Goal: Task Accomplishment & Management: Complete application form

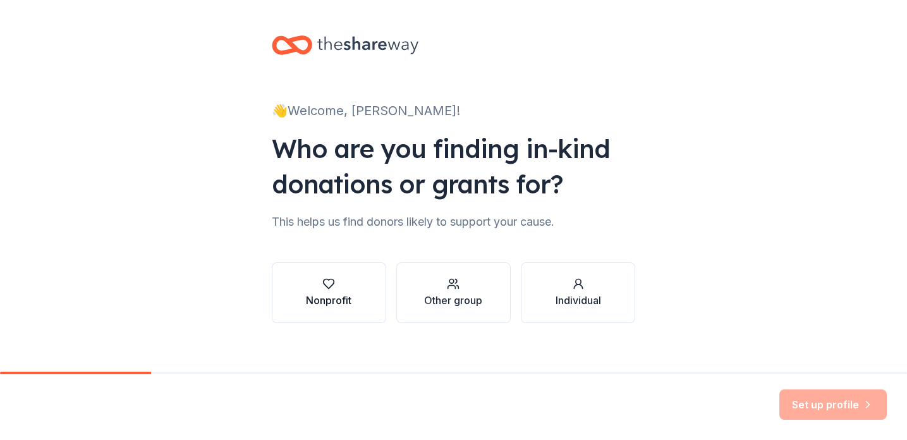
click at [316, 301] on div "Nonprofit" at bounding box center [329, 300] width 46 height 15
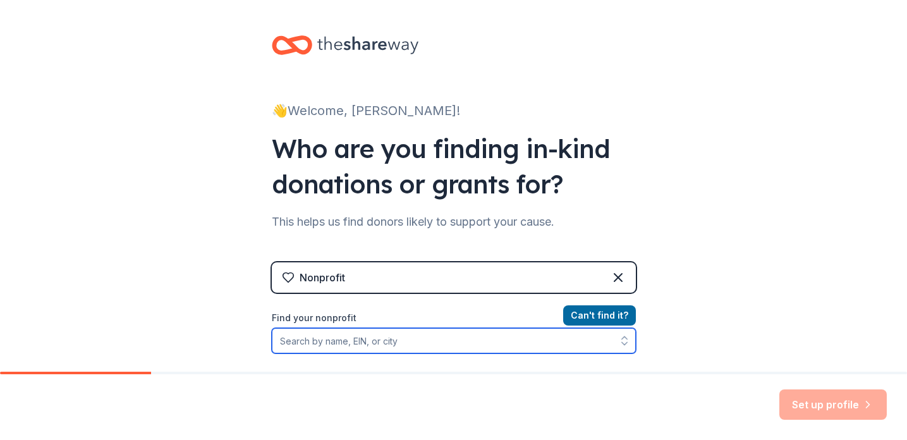
click at [351, 343] on input "Find your nonprofit" at bounding box center [454, 340] width 364 height 25
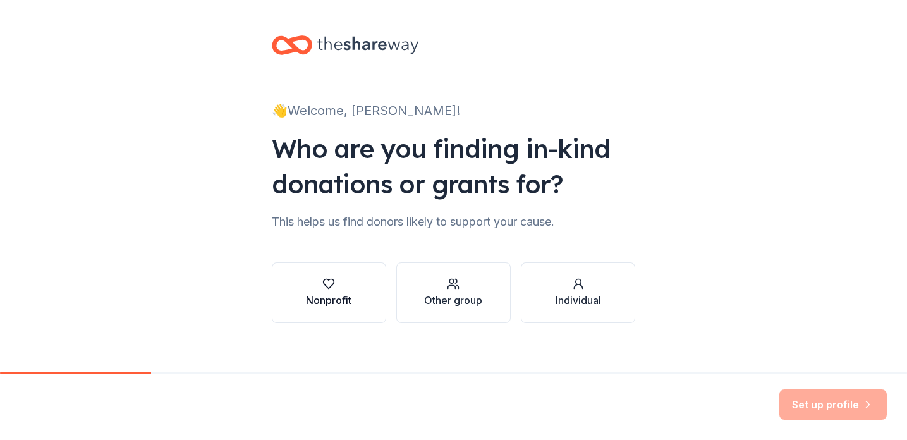
click at [323, 288] on icon "button" at bounding box center [328, 283] width 13 height 13
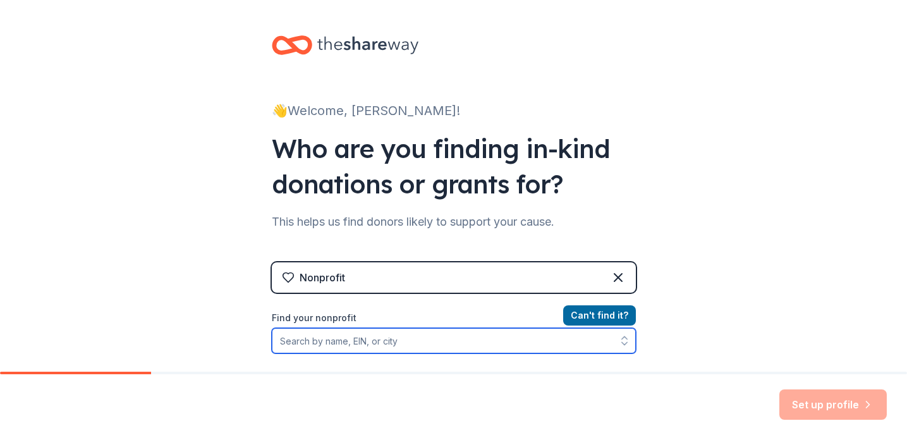
click at [331, 339] on input "Find your nonprofit" at bounding box center [454, 340] width 364 height 25
paste input "[US_EMPLOYER_IDENTIFICATION_NUMBER]"
type input "[US_EMPLOYER_IDENTIFICATION_NUMBER]"
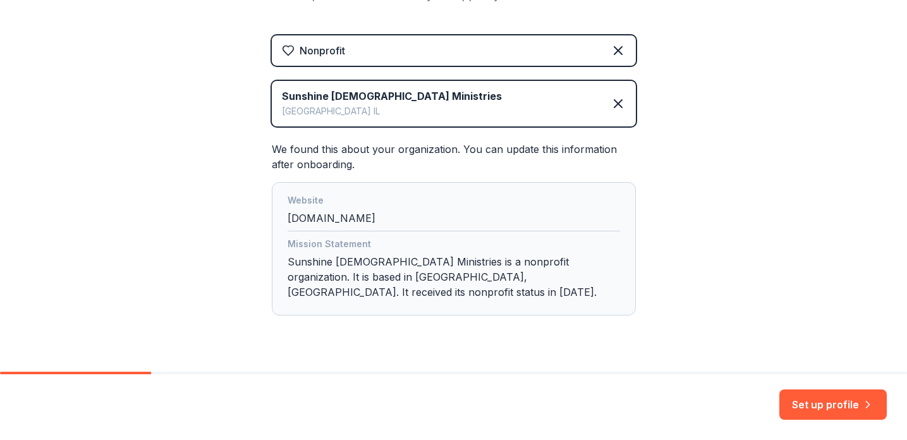
scroll to position [241, 0]
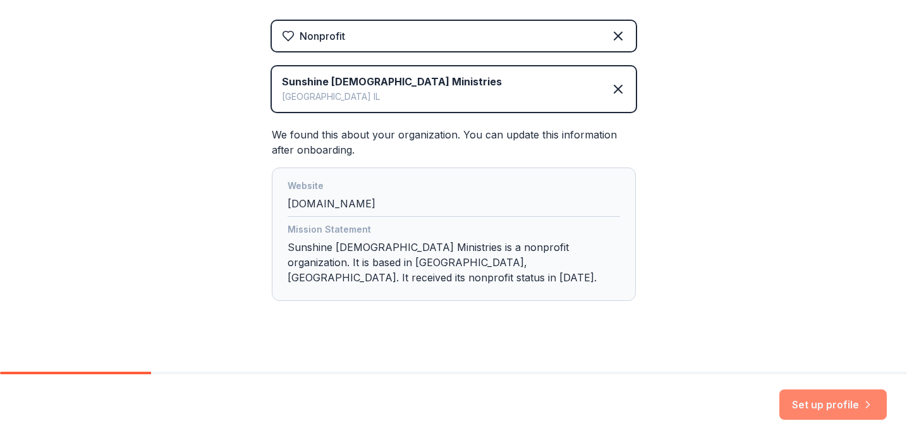
click at [816, 408] on button "Set up profile" at bounding box center [832, 404] width 107 height 30
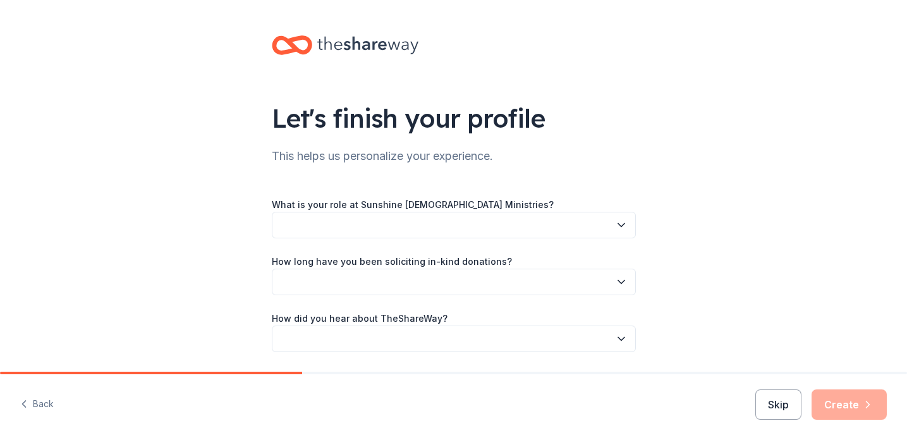
click at [315, 231] on button "button" at bounding box center [454, 225] width 364 height 27
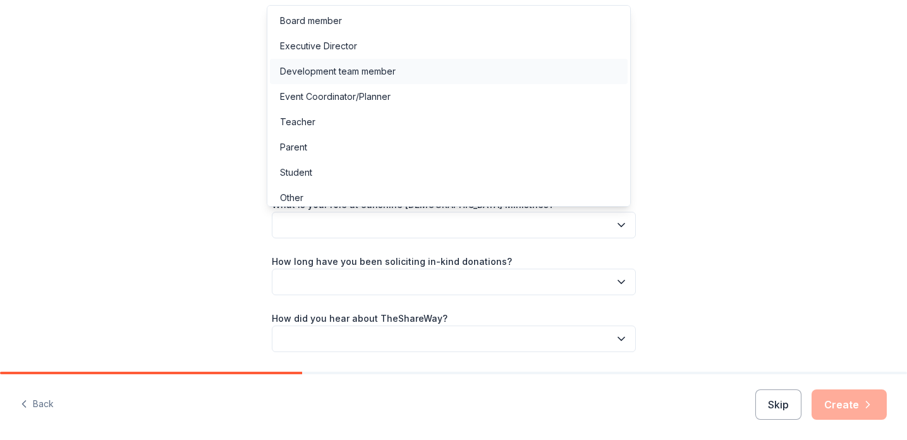
click at [339, 73] on div "Development team member" at bounding box center [338, 71] width 116 height 15
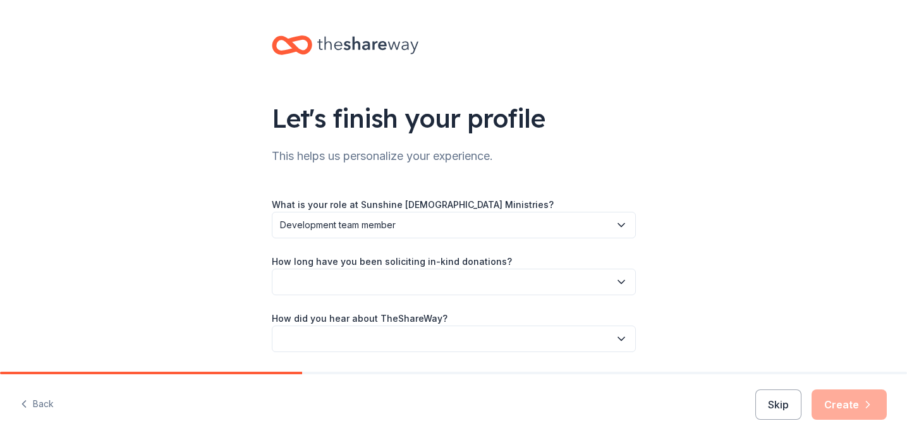
click at [343, 278] on button "button" at bounding box center [454, 282] width 364 height 27
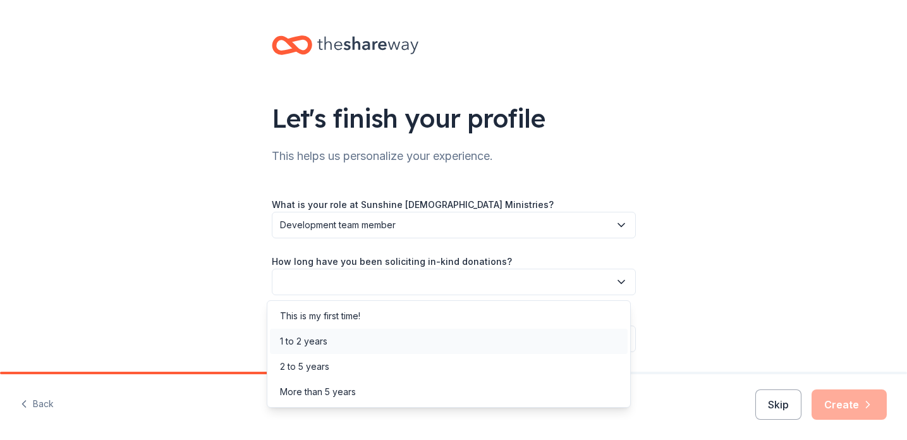
click at [320, 348] on div "1 to 2 years" at bounding box center [303, 341] width 47 height 15
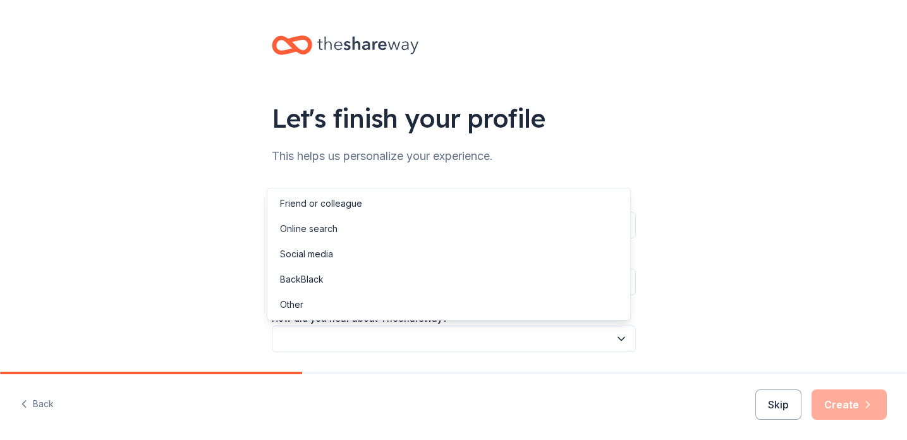
click at [325, 343] on button "button" at bounding box center [454, 338] width 364 height 27
click at [327, 235] on div "Online search" at bounding box center [309, 228] width 58 height 15
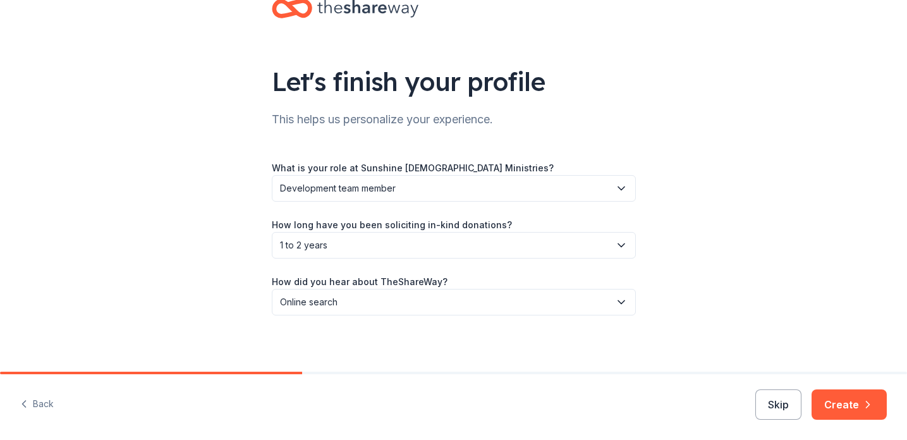
scroll to position [41, 0]
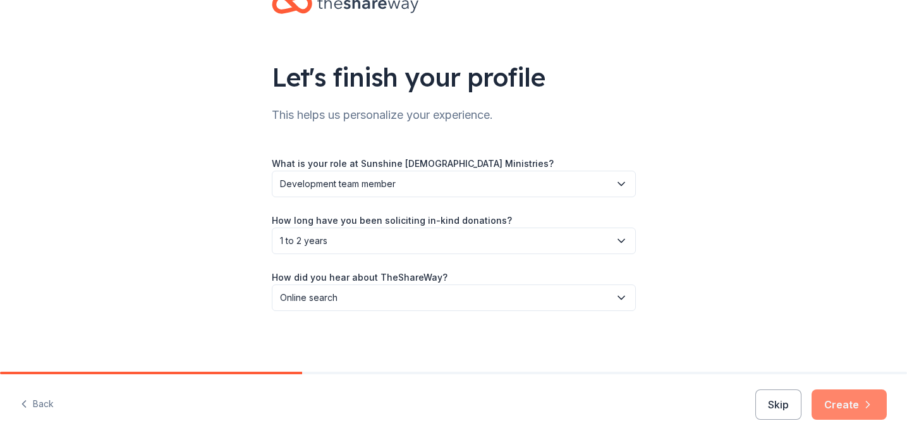
click at [838, 405] on button "Create" at bounding box center [848, 404] width 75 height 30
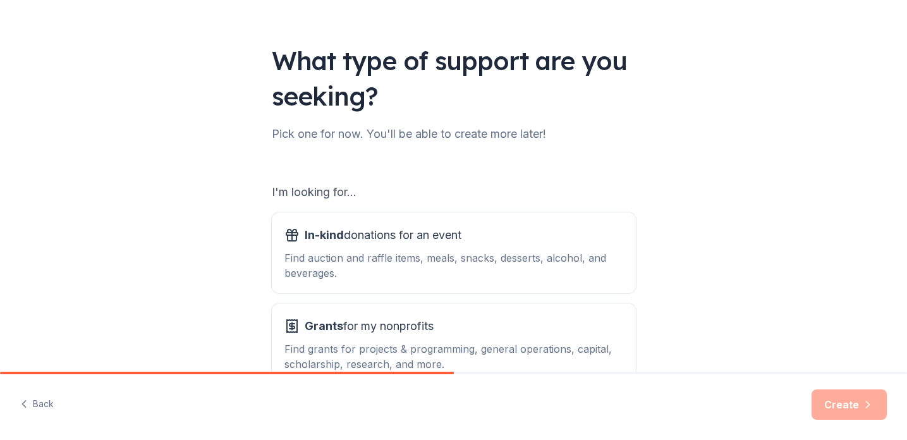
scroll to position [85, 0]
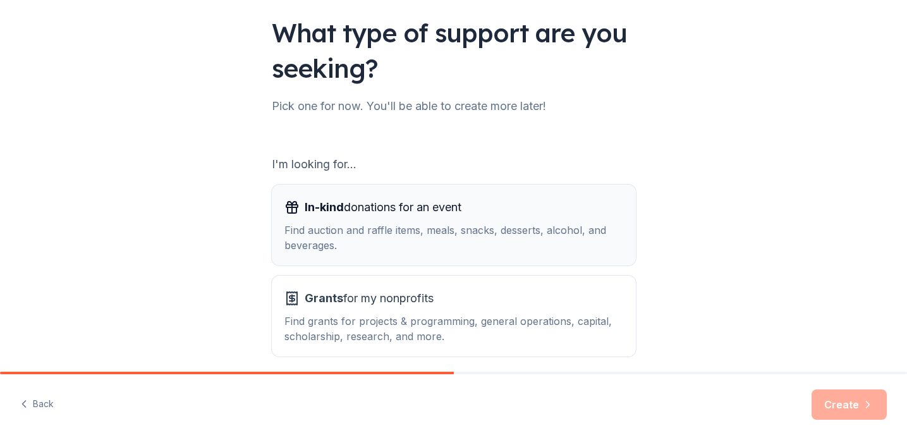
click at [410, 242] on div "Find auction and raffle items, meals, snacks, desserts, alcohol, and beverages." at bounding box center [453, 237] width 339 height 30
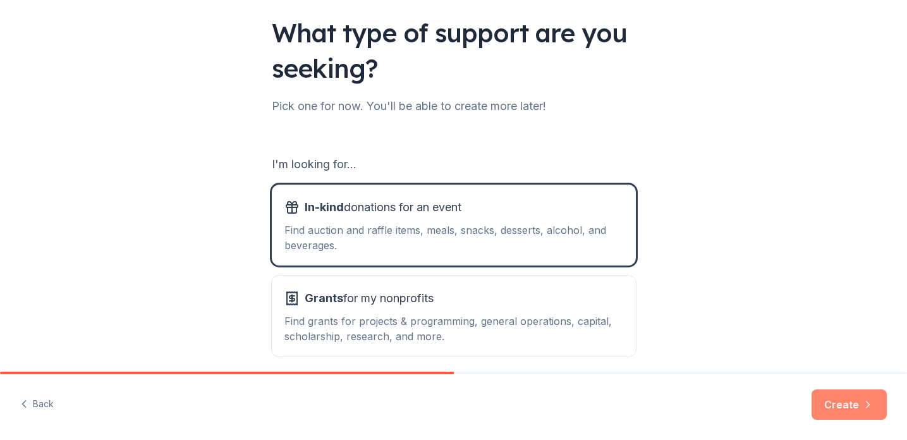
click at [837, 404] on button "Create" at bounding box center [848, 404] width 75 height 30
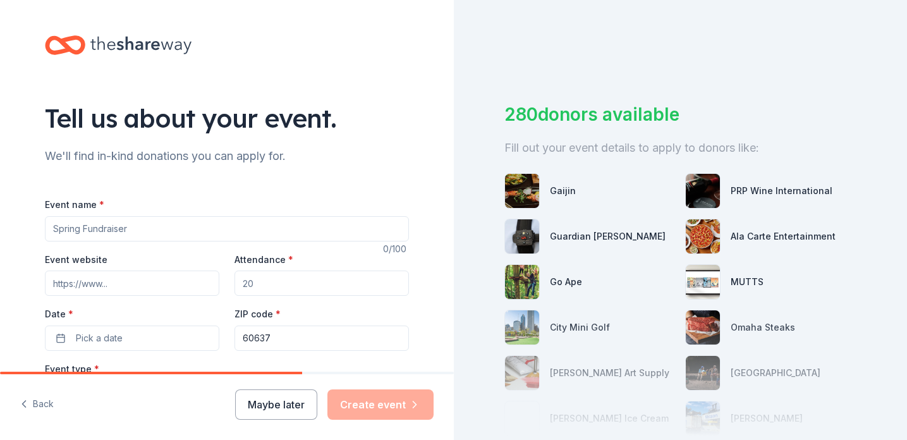
click at [105, 227] on input "Event name *" at bounding box center [227, 228] width 364 height 25
type input "Christmas Shop"
click at [131, 279] on input "Event website" at bounding box center [132, 282] width 174 height 25
paste input "https://sunshinegospel.org/"
type input "https://sunshinegospel.org/"
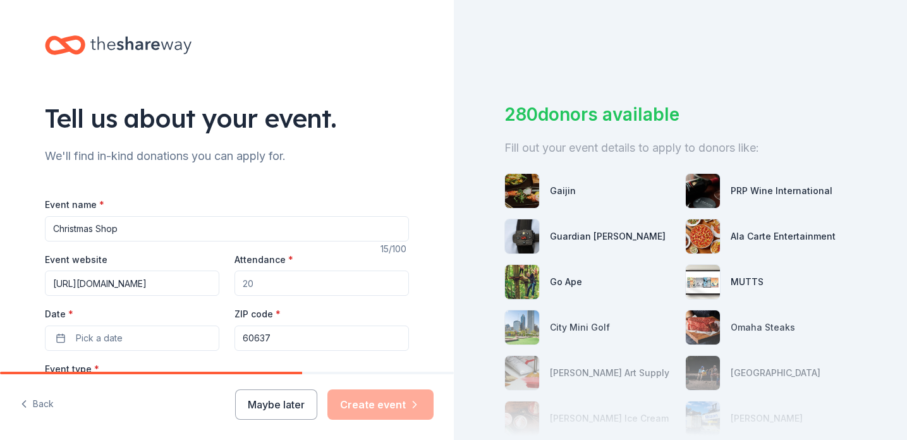
click at [279, 284] on input "Attendance *" at bounding box center [321, 282] width 174 height 25
type input "2"
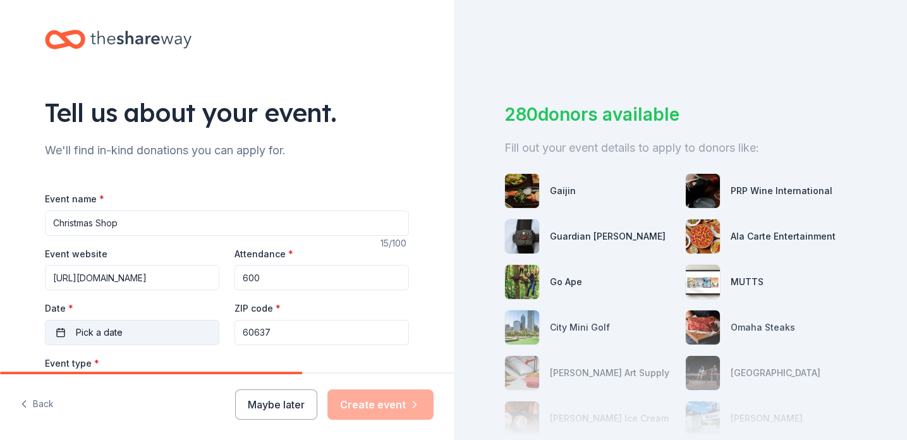
scroll to position [20, 0]
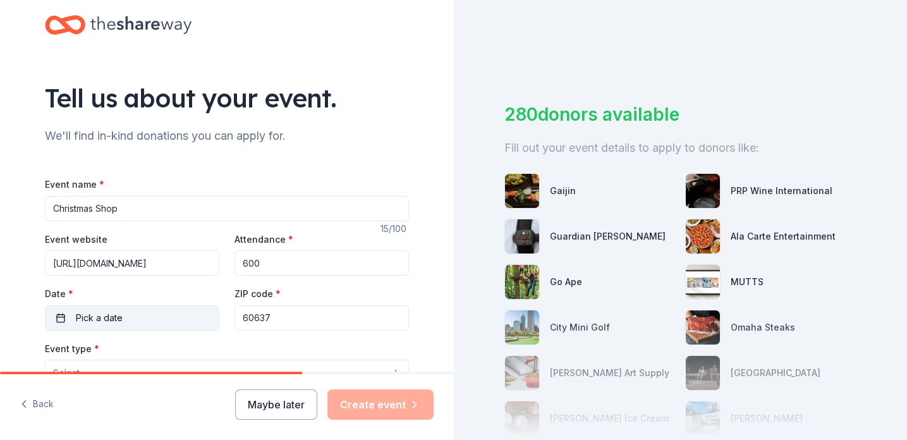
type input "600"
click at [52, 313] on button "Pick a date" at bounding box center [132, 317] width 174 height 25
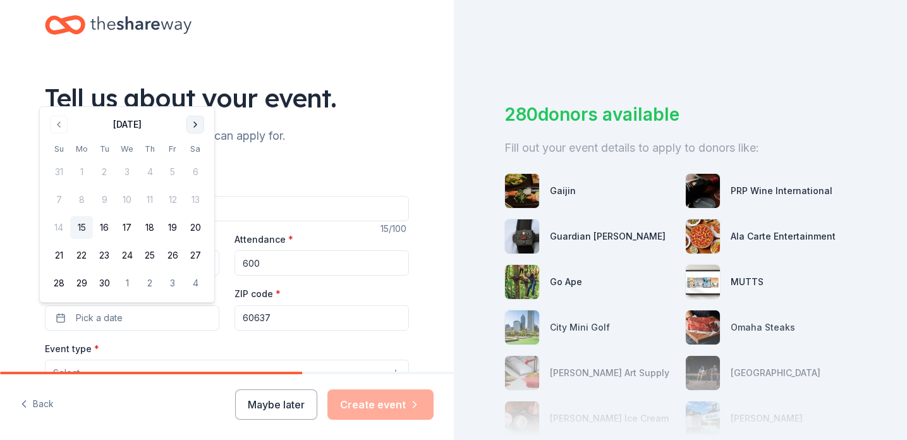
click at [195, 124] on button "Go to next month" at bounding box center [195, 125] width 18 height 18
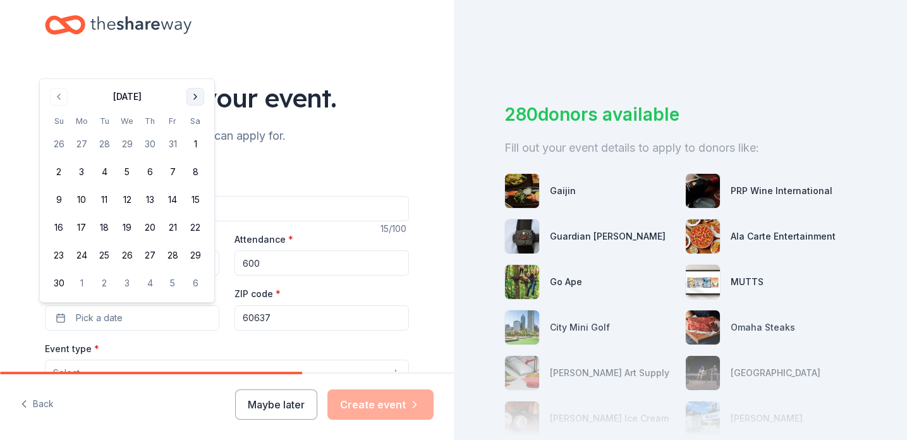
click at [195, 104] on button "Go to next month" at bounding box center [195, 97] width 18 height 18
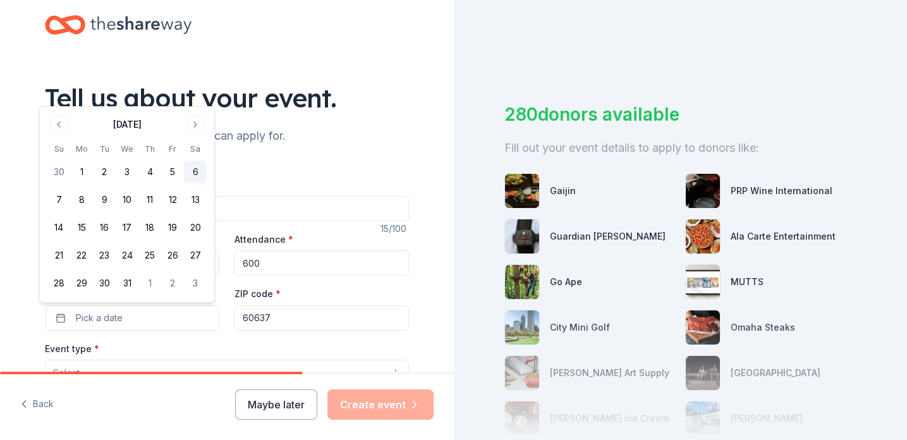
click at [192, 172] on button "6" at bounding box center [195, 172] width 23 height 23
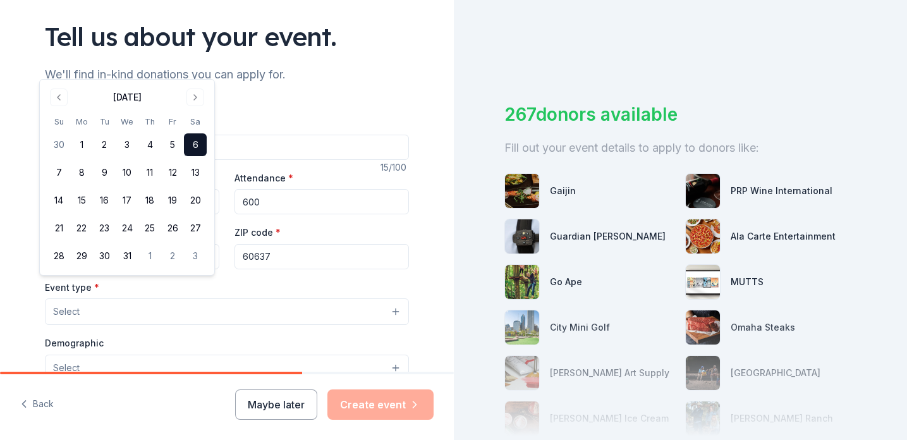
scroll to position [87, 0]
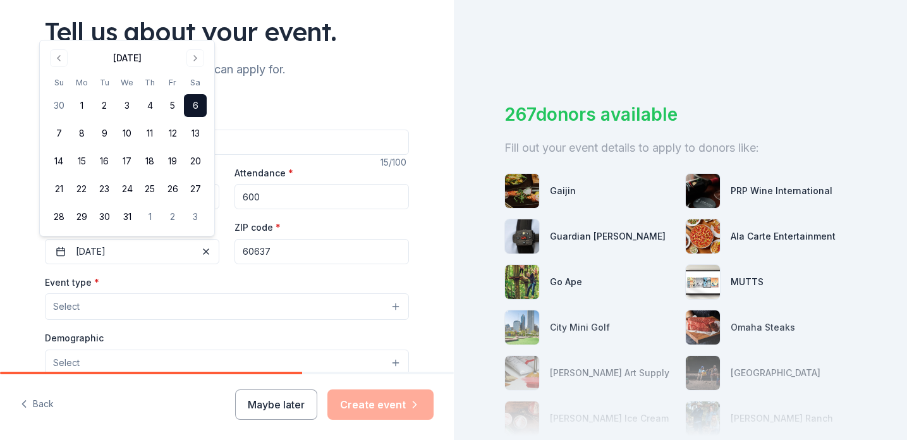
click at [161, 307] on button "Select" at bounding box center [227, 306] width 364 height 27
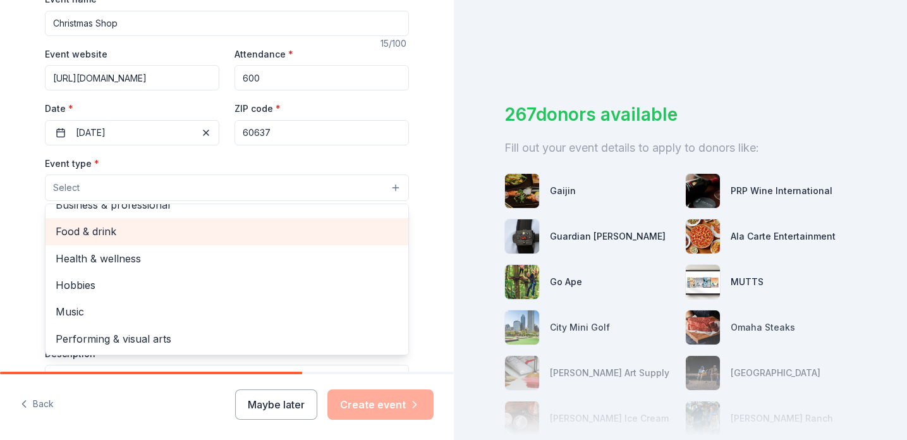
scroll to position [205, 0]
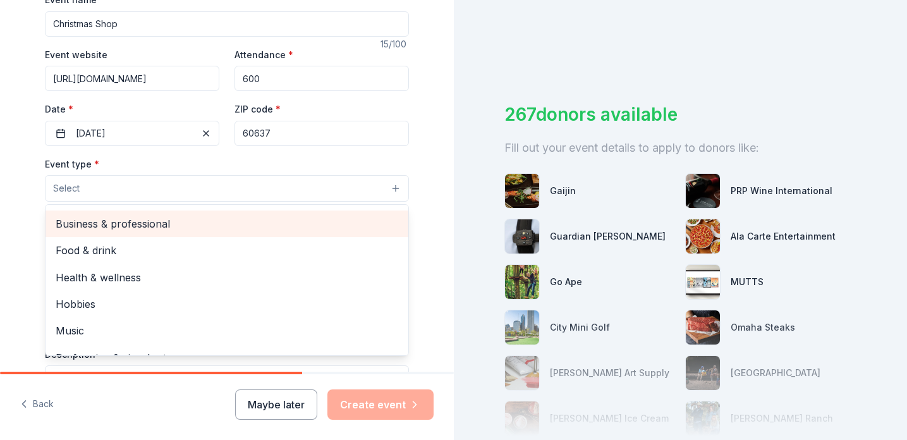
click at [155, 223] on span "Business & professional" at bounding box center [227, 223] width 343 height 16
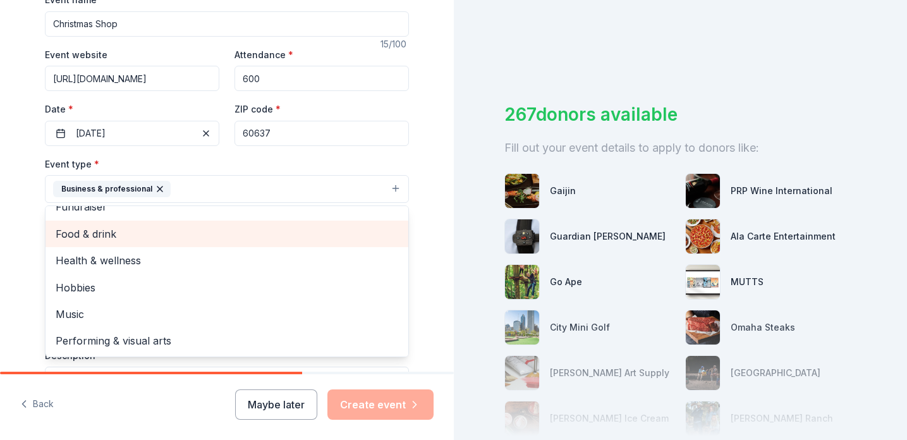
scroll to position [15, 0]
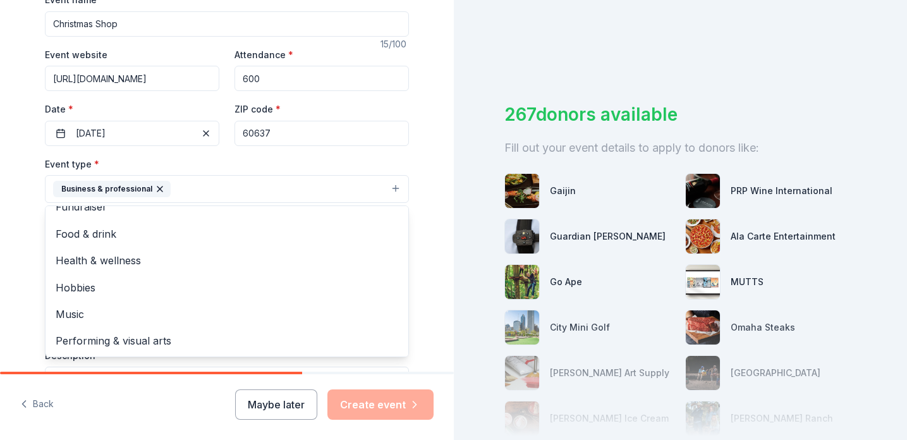
click at [427, 229] on div "Tell us about your event. We'll find in-kind donations you can apply for. Event…" at bounding box center [227, 216] width 454 height 842
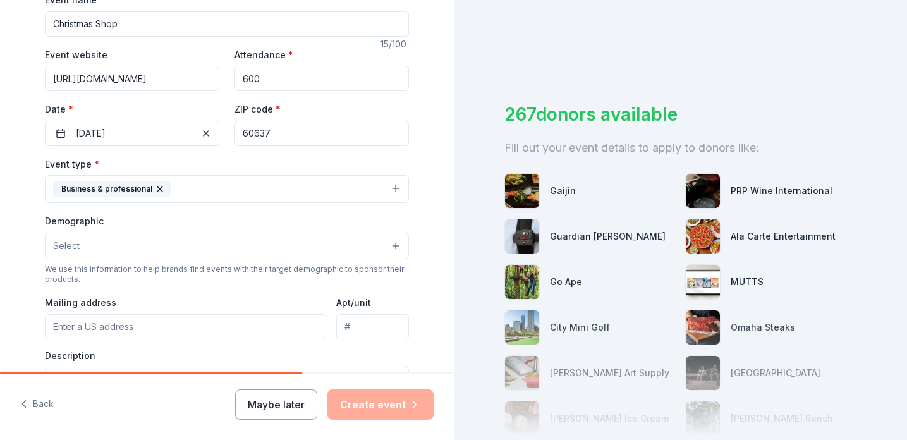
click at [161, 247] on button "Select" at bounding box center [227, 246] width 364 height 27
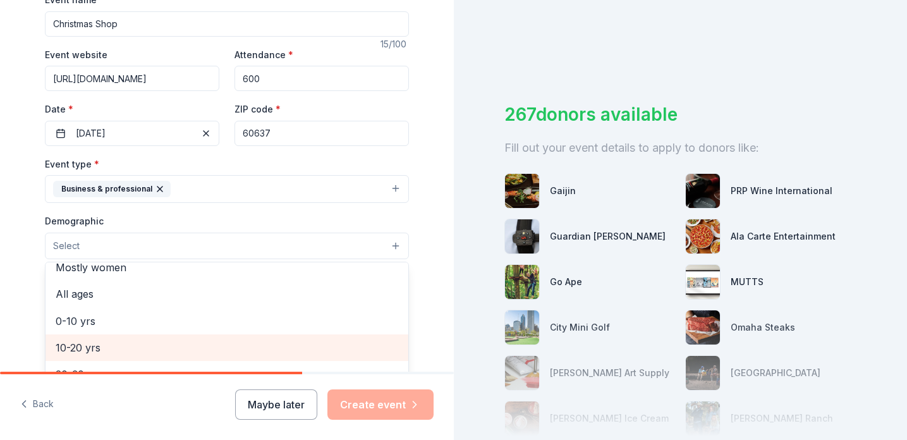
scroll to position [71, 0]
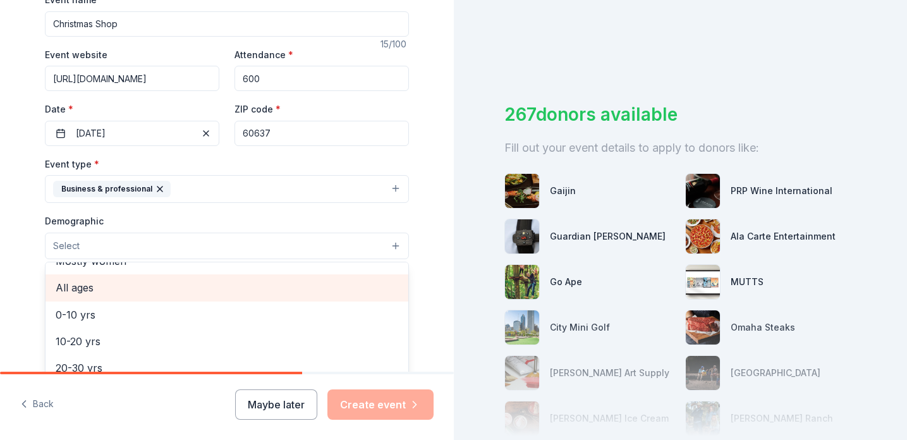
click at [83, 293] on span "All ages" at bounding box center [227, 287] width 343 height 16
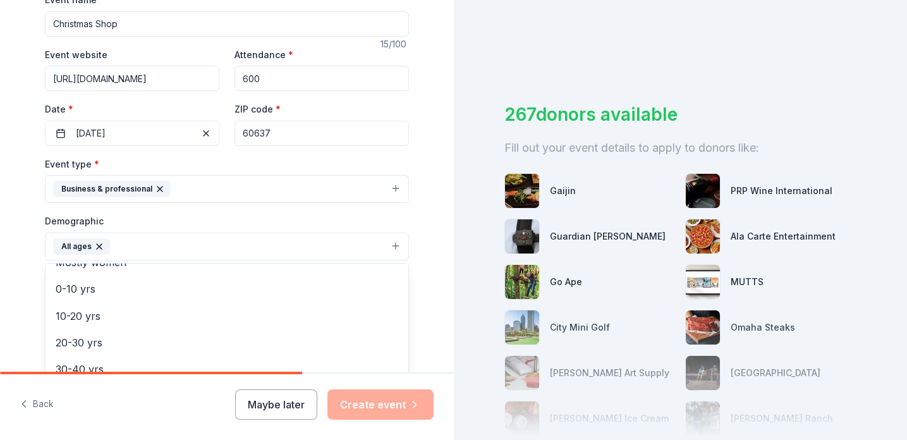
click at [434, 259] on div "Tell us about your event. We'll find in-kind donations you can apply for. Event…" at bounding box center [227, 217] width 454 height 844
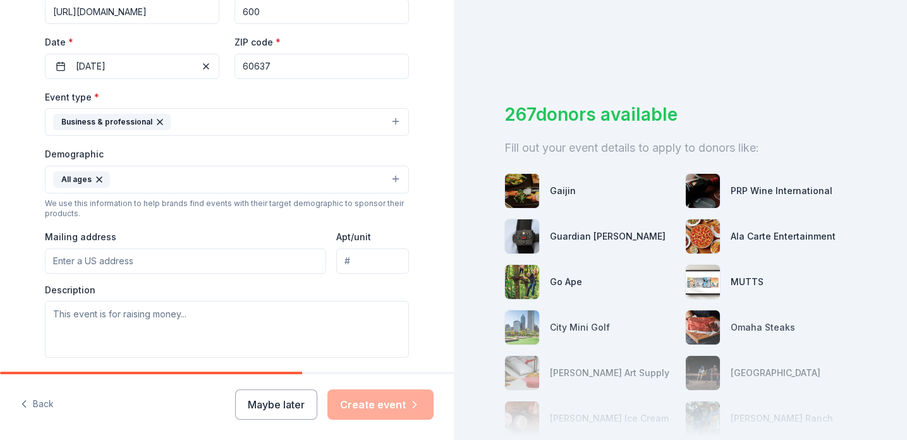
scroll to position [275, 0]
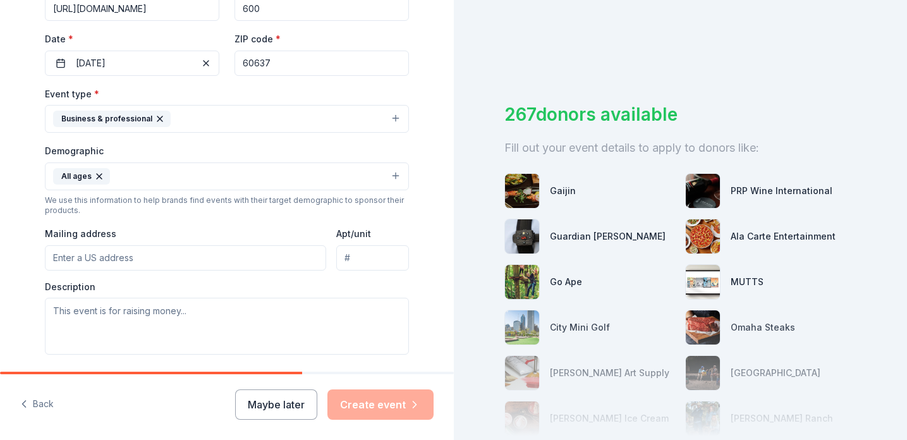
click at [144, 262] on input "Mailing address" at bounding box center [185, 257] width 281 height 25
type input "500 E 61st St"
click at [361, 251] on input "Apt/unit" at bounding box center [372, 257] width 73 height 25
click at [104, 327] on textarea at bounding box center [227, 326] width 364 height 57
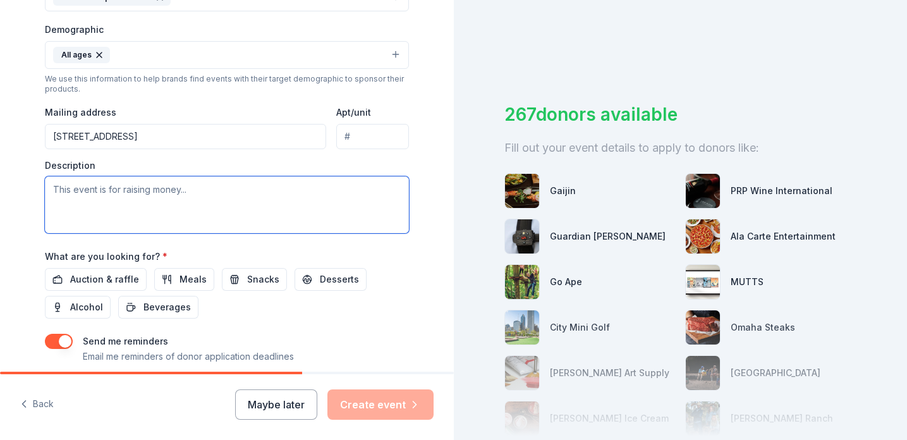
scroll to position [471, 0]
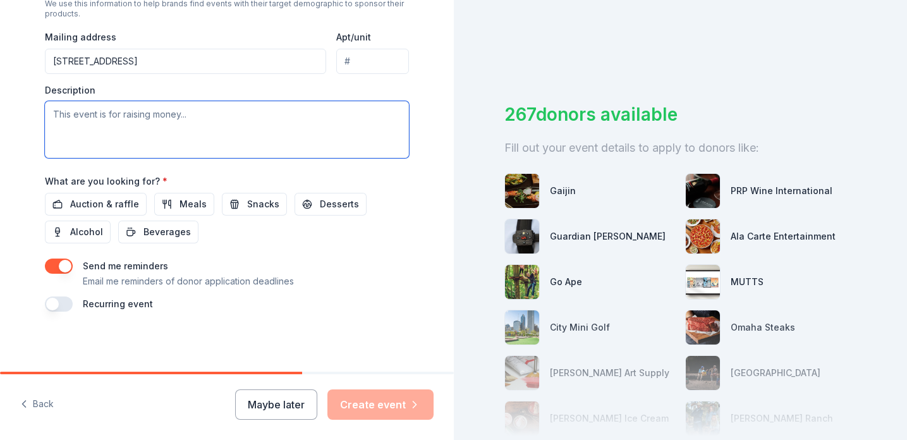
click at [92, 124] on textarea at bounding box center [227, 129] width 364 height 57
paste textarea "Sunshine Gospel Ministries is a nonprofit in Woodlawn, an under-resourced South…"
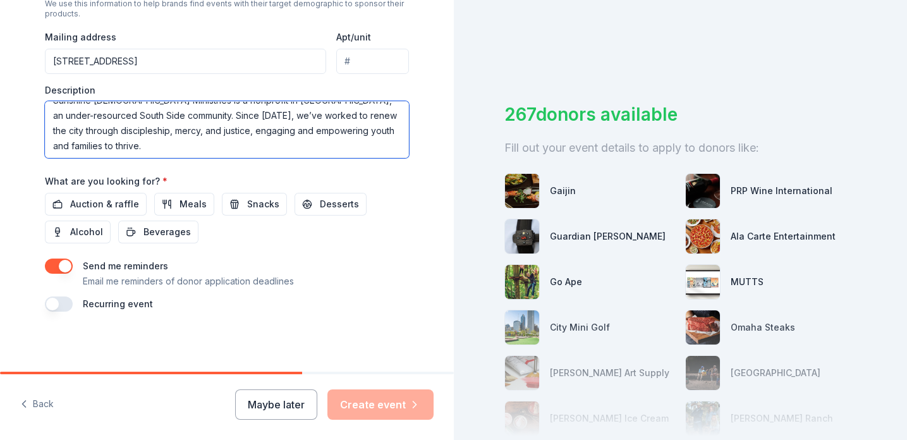
scroll to position [0, 0]
click at [150, 131] on textarea "Sunshine Gospel Ministries is a nonprofit in Woodlawn, an under-resourced South…" at bounding box center [227, 129] width 364 height 57
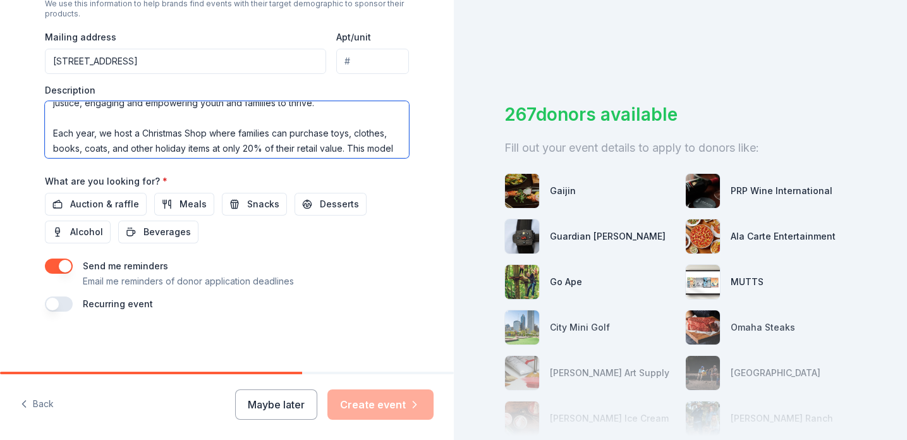
scroll to position [66, 0]
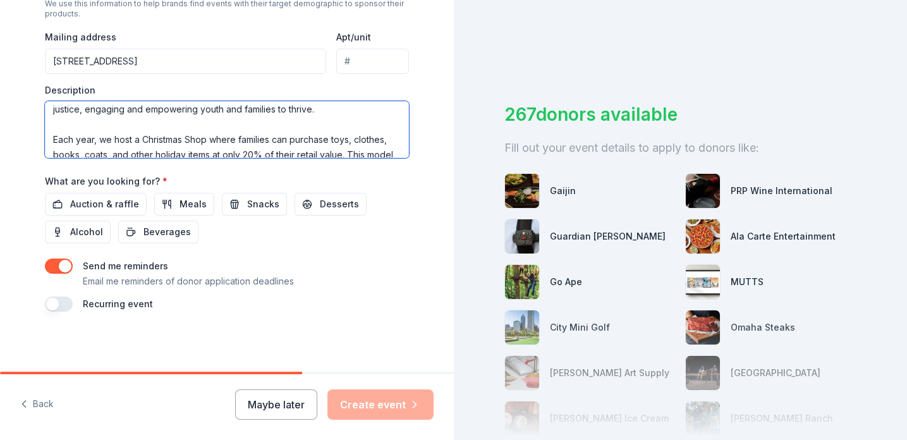
click at [167, 139] on textarea "Sunshine Gospel Ministries is a nonprofit in Woodlawn, an under-resourced South…" at bounding box center [227, 129] width 364 height 57
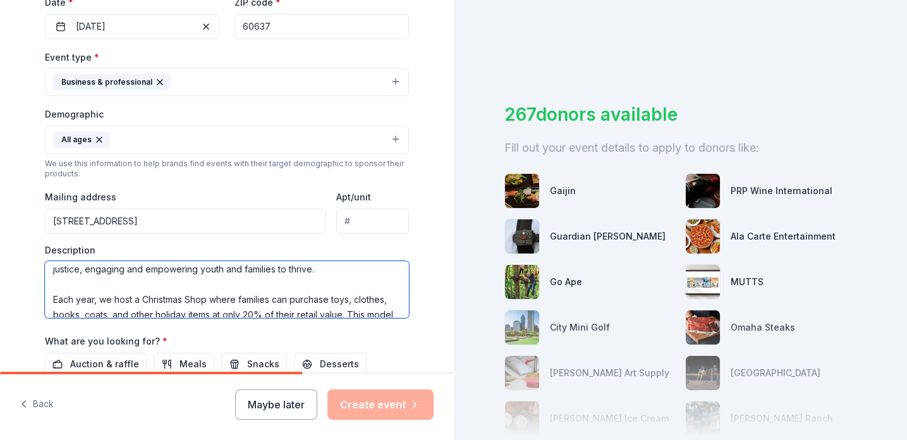
scroll to position [366, 0]
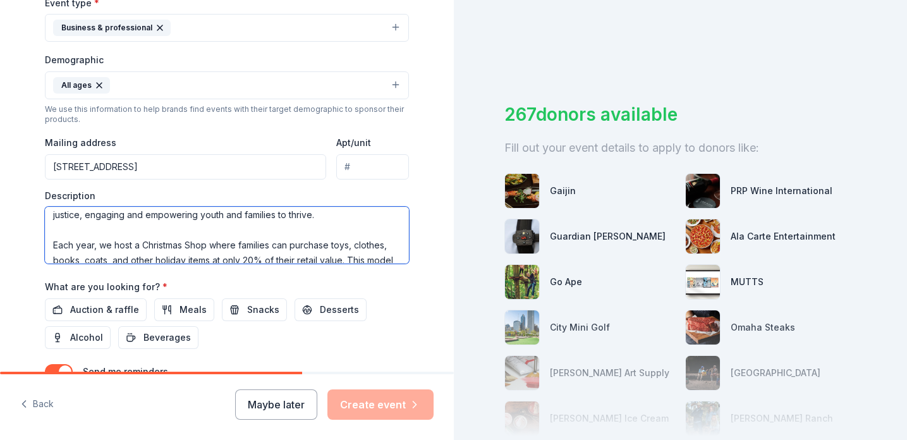
click at [159, 236] on textarea "Sunshine Gospel Ministries is a nonprofit in Woodlawn, an under-resourced South…" at bounding box center [227, 235] width 364 height 57
paste textarea "Dear Nintendo Team, Sunshine Gospel Ministries is a nonprofit in Woodlawn, an u…"
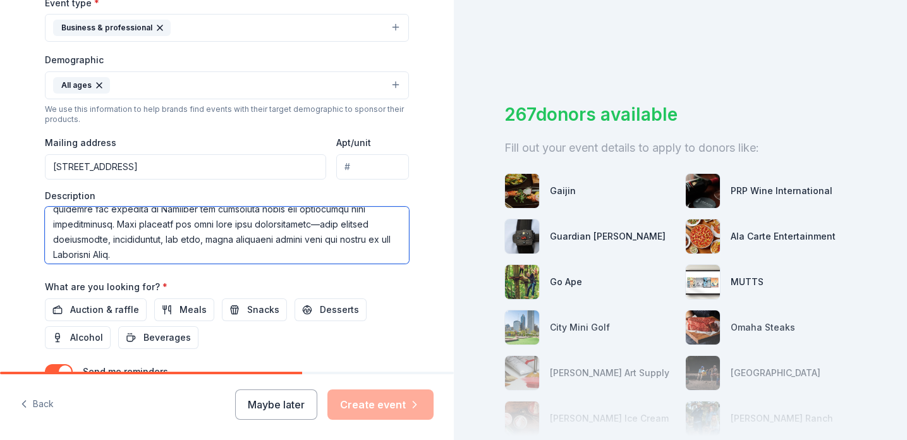
scroll to position [236, 0]
click at [315, 229] on textarea at bounding box center [227, 235] width 364 height 57
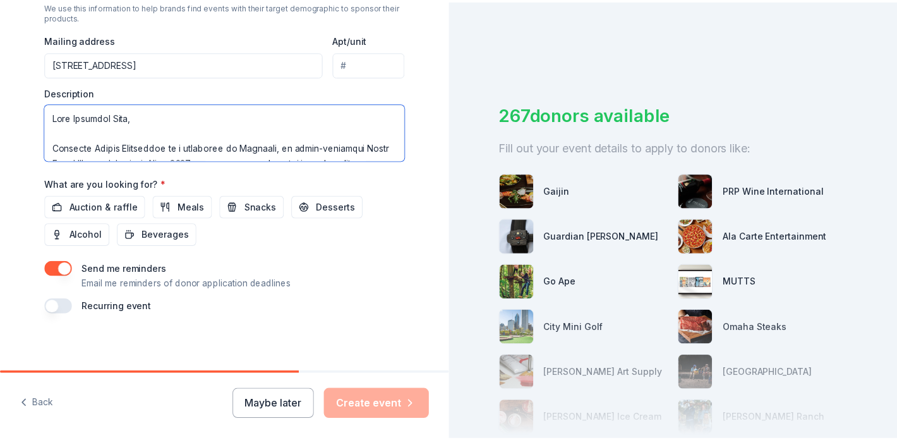
scroll to position [472, 0]
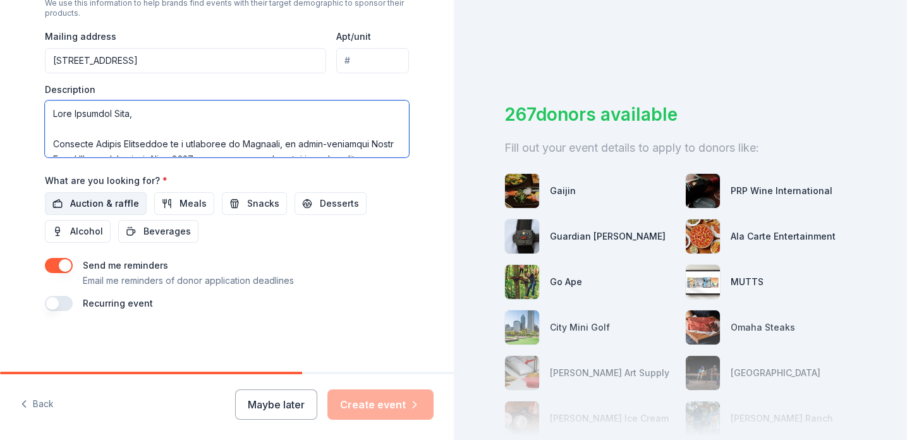
type textarea "Dear Nintendo Team, Sunshine Gospel Ministries is a nonprofit in Woodlawn, an u…"
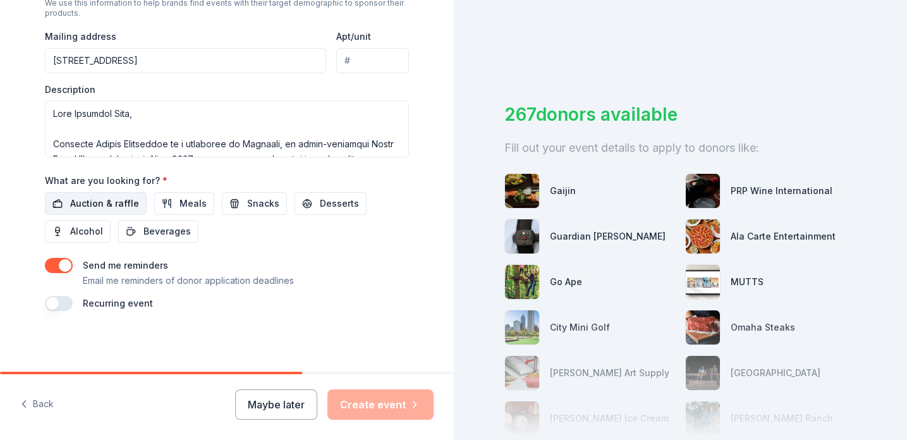
click at [94, 205] on span "Auction & raffle" at bounding box center [104, 203] width 69 height 15
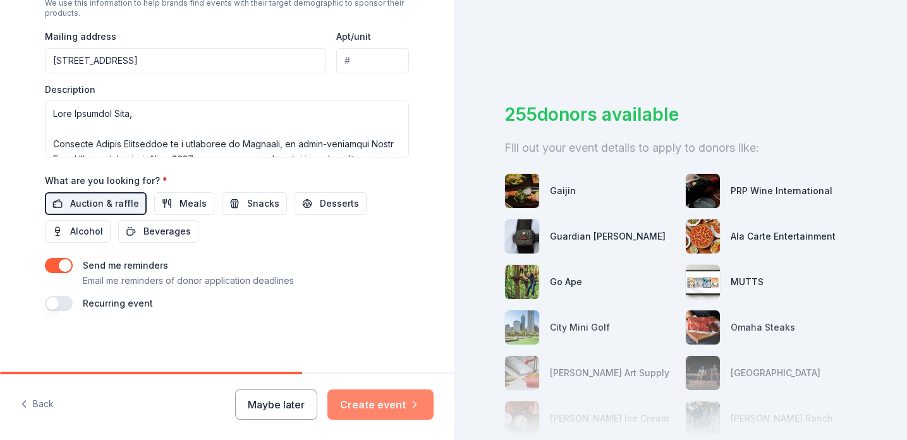
click at [380, 406] on button "Create event" at bounding box center [380, 404] width 106 height 30
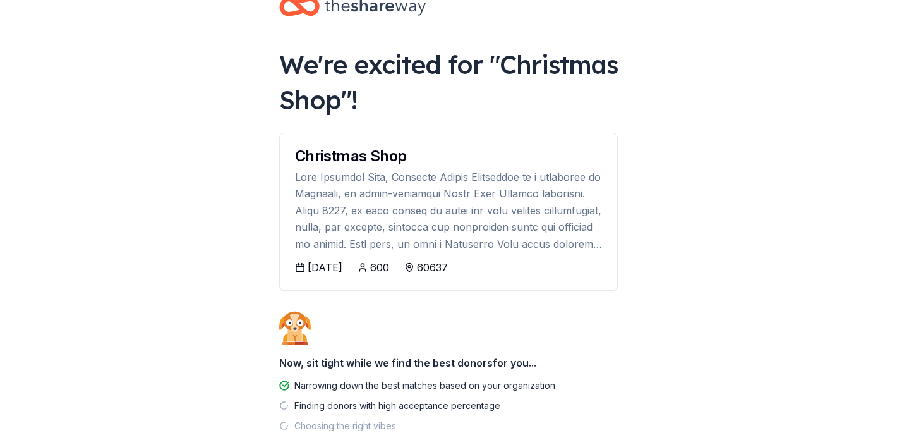
scroll to position [111, 0]
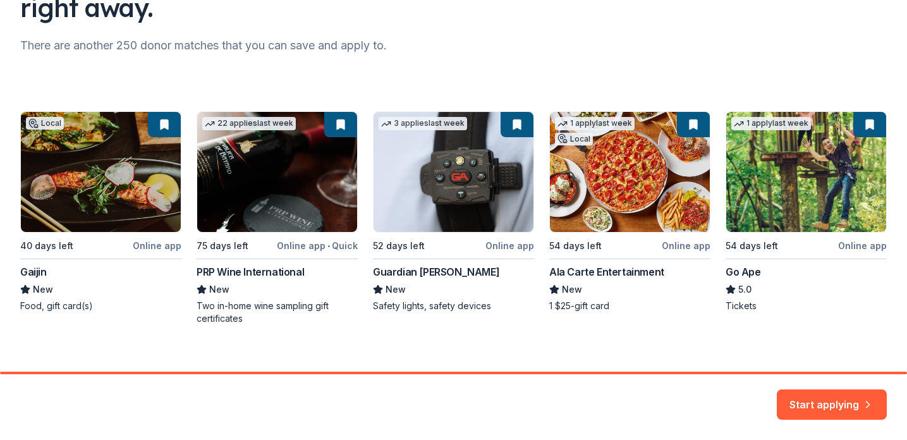
scroll to position [160, 0]
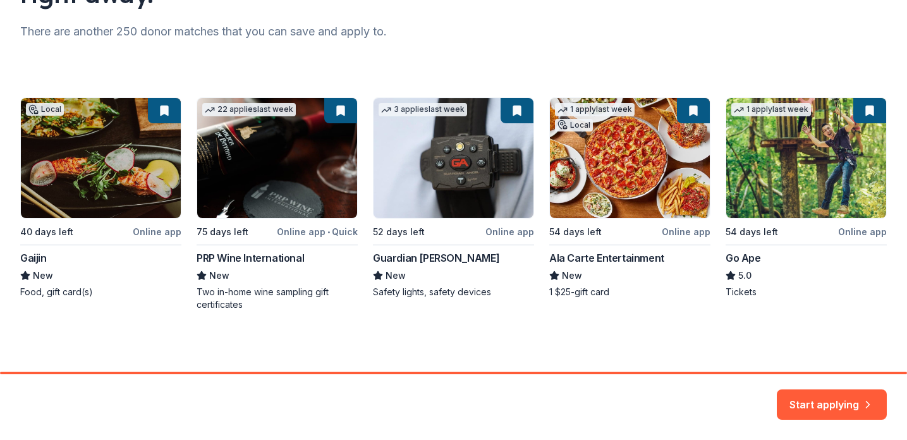
scroll to position [160, 0]
